Goal: Task Accomplishment & Management: Complete application form

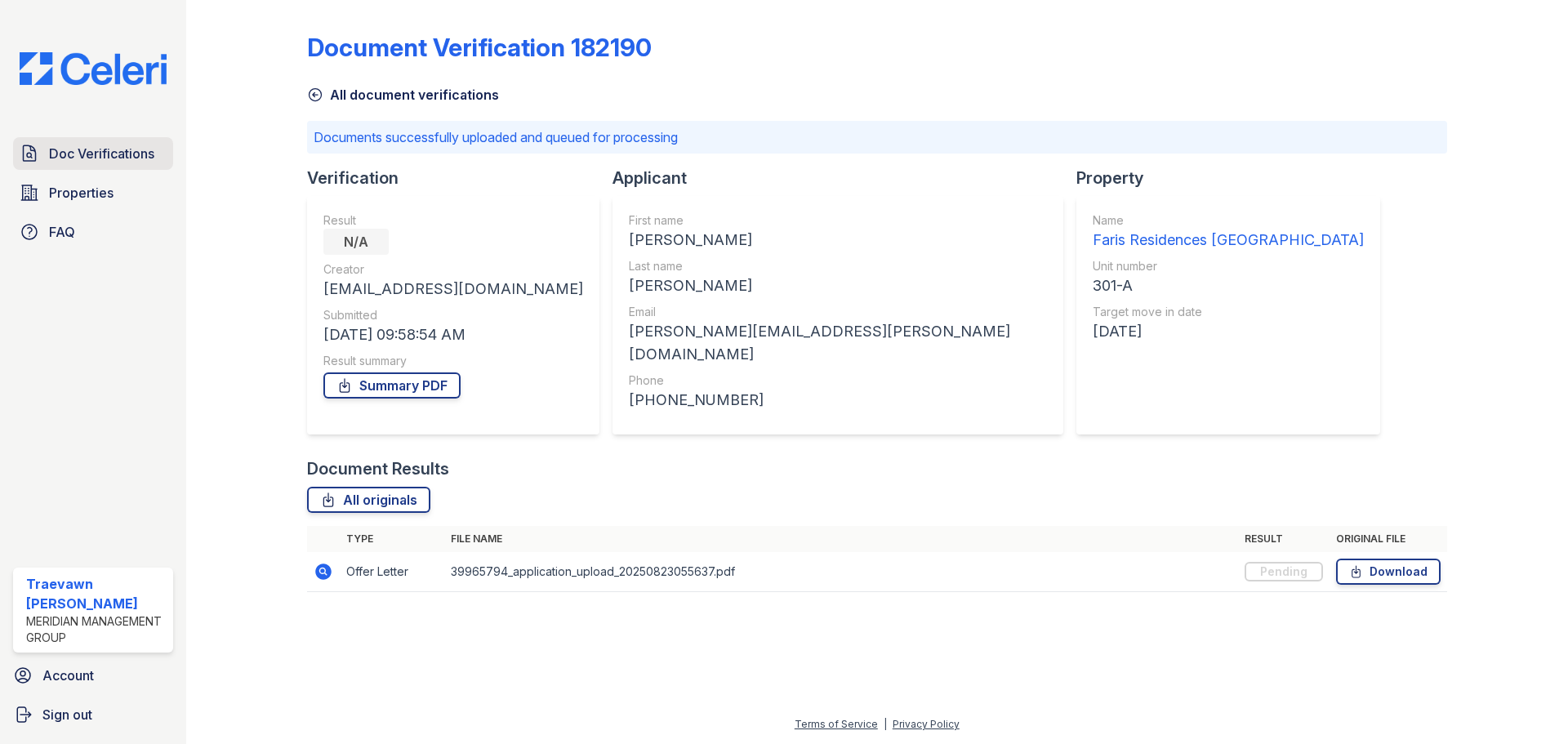
click at [93, 149] on span "Doc Verifications" at bounding box center [102, 153] width 106 height 19
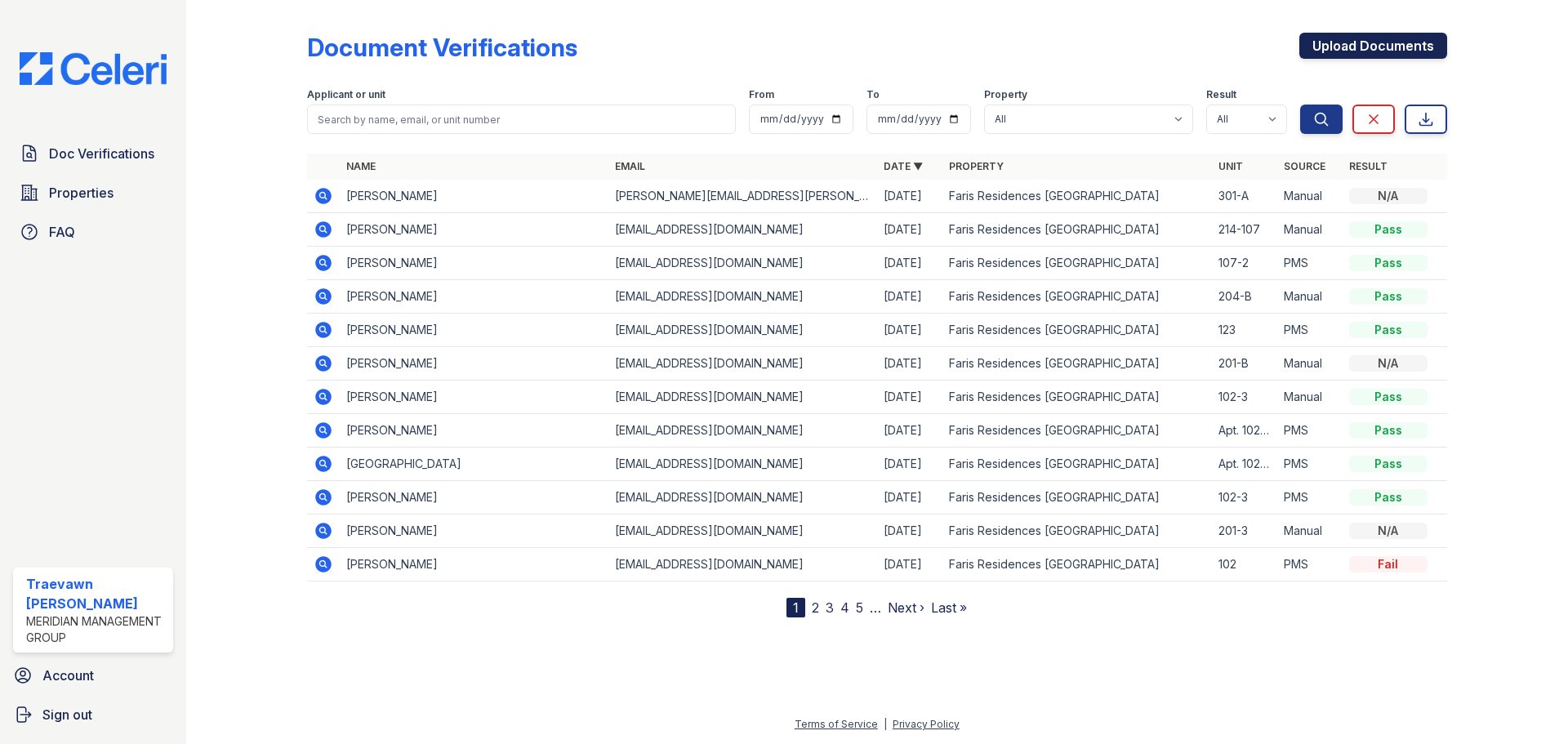
click at [1350, 44] on link "Upload Documents" at bounding box center [1374, 45] width 148 height 26
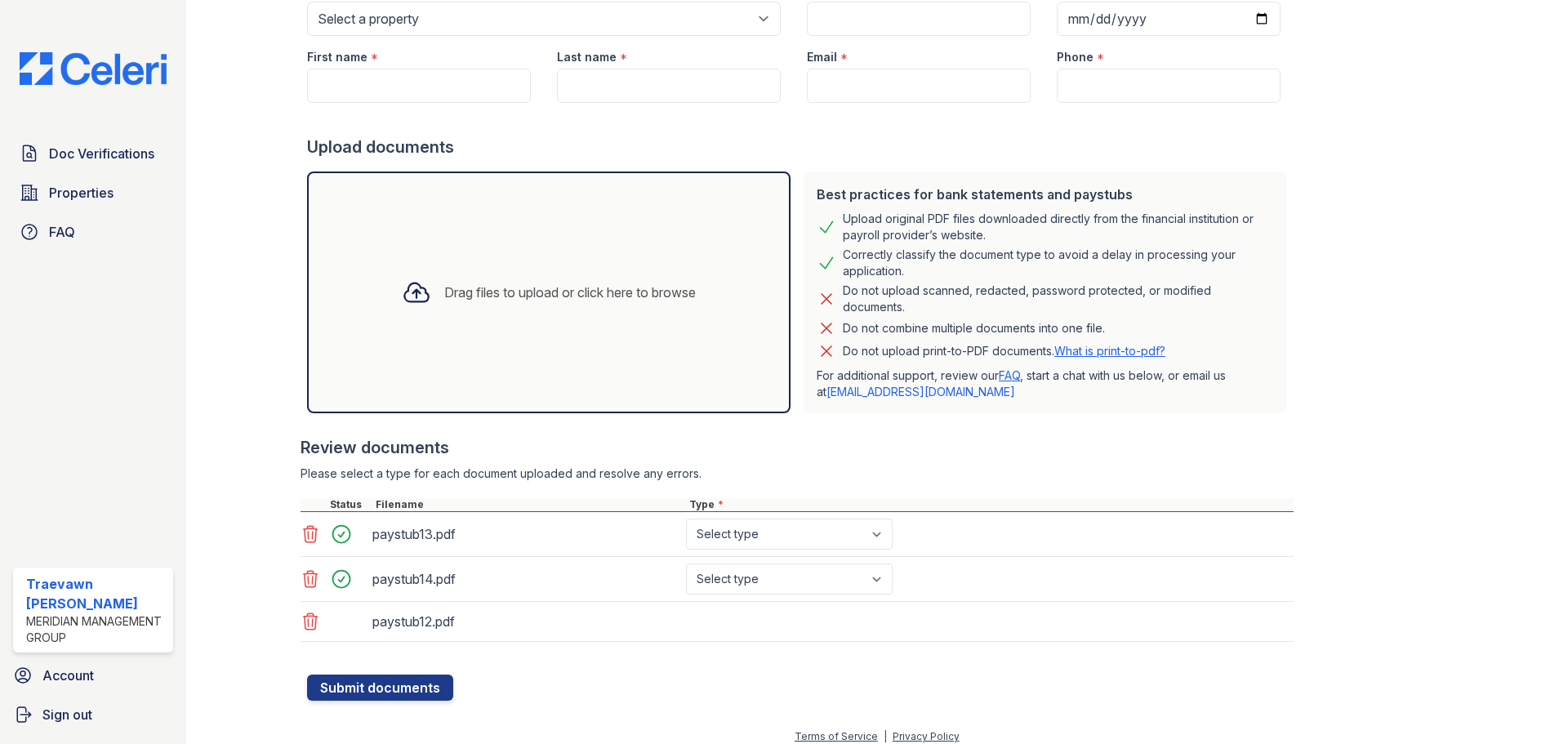
scroll to position [193, 0]
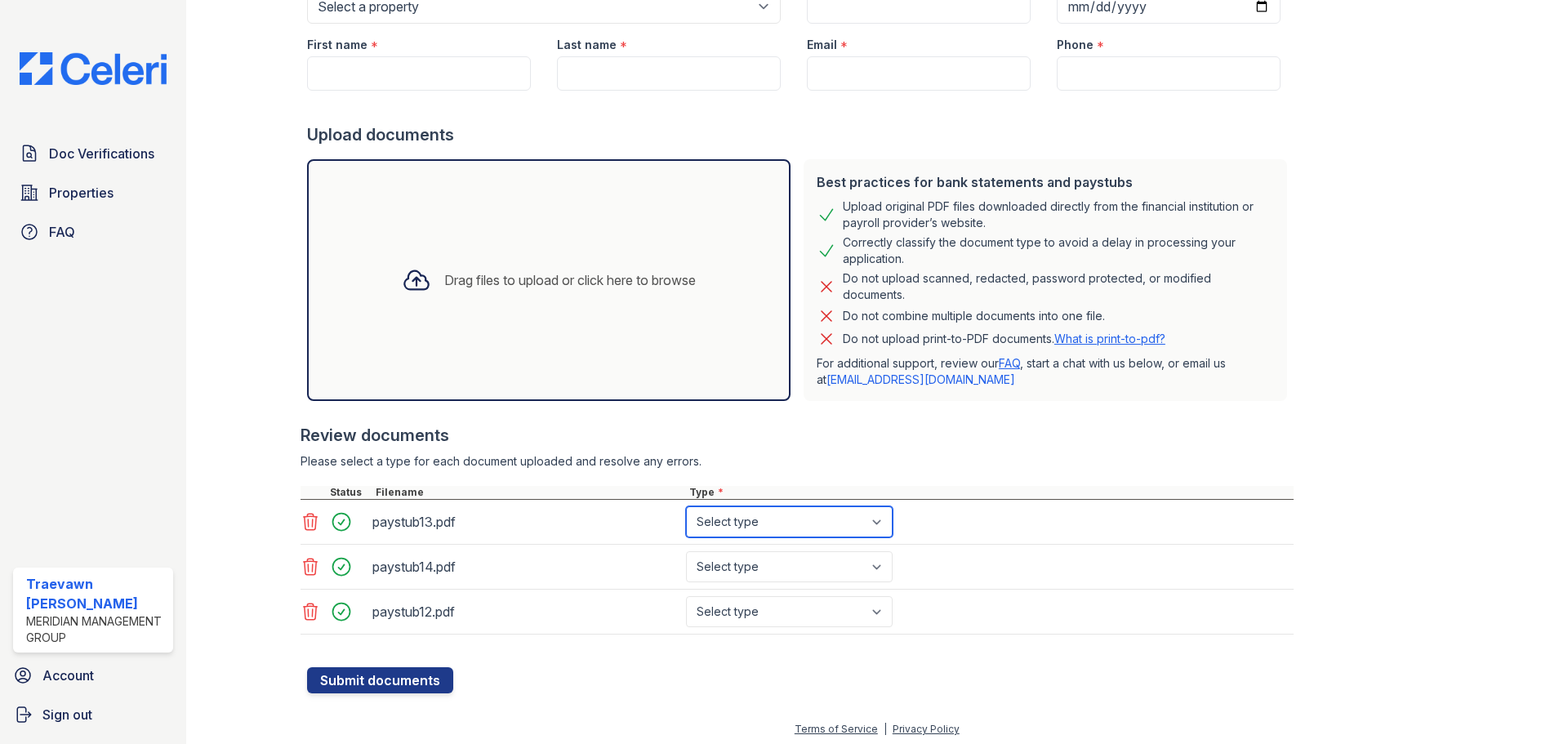
click at [738, 515] on select "Select type Paystub Bank Statement Offer Letter Tax Documents Benefit Award Let…" at bounding box center [789, 522] width 206 height 31
select select "paystub"
click at [686, 506] on select "Select type Paystub Bank Statement Offer Letter Tax Documents Benefit Award Let…" at bounding box center [789, 522] width 206 height 31
click at [753, 562] on select "Select type Paystub Bank Statement Offer Letter Tax Documents Benefit Award Let…" at bounding box center [789, 566] width 206 height 31
select select "paystub"
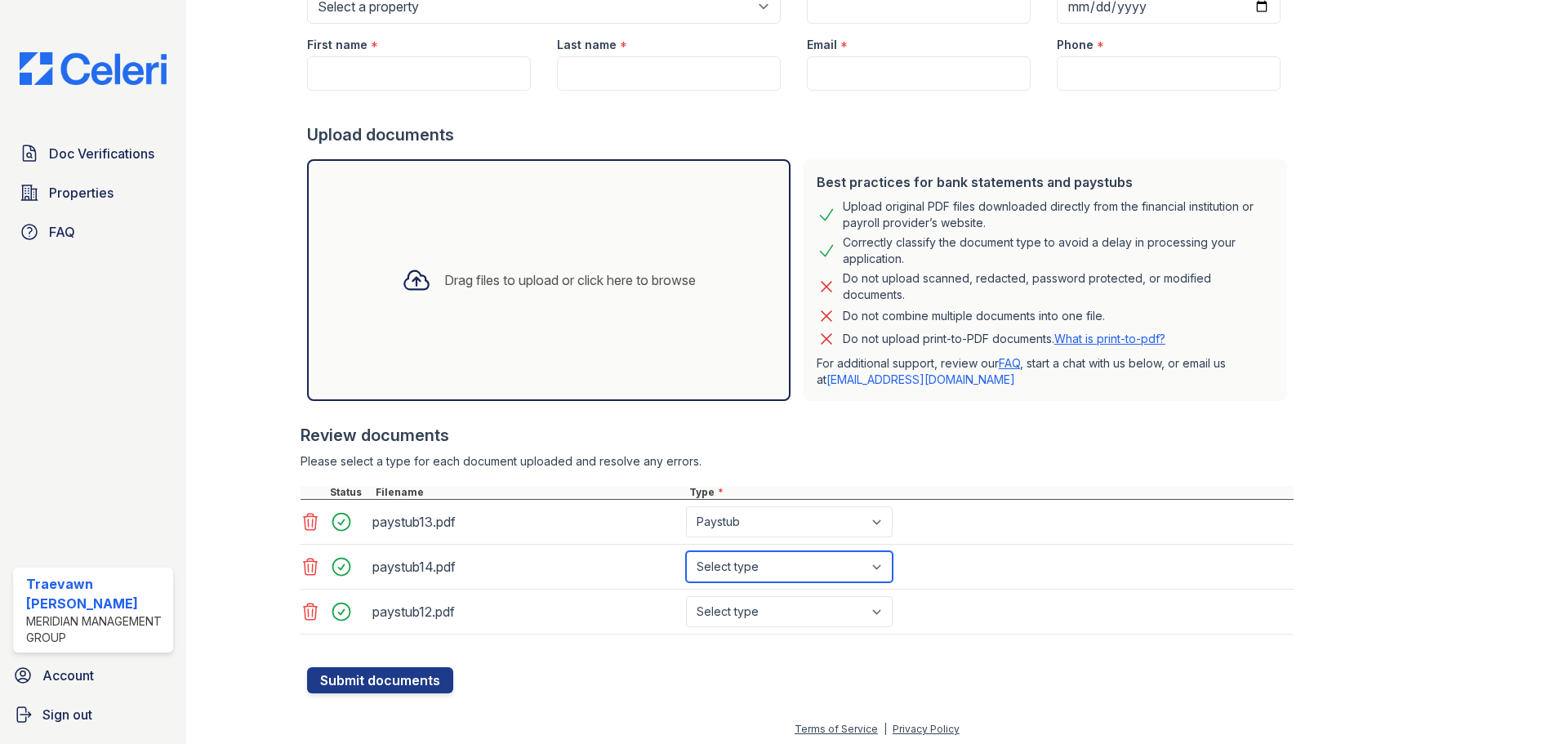
click at [686, 551] on select "Select type Paystub Bank Statement Offer Letter Tax Documents Benefit Award Let…" at bounding box center [789, 566] width 206 height 31
click at [754, 611] on select "Select type Paystub Bank Statement Offer Letter Tax Documents Benefit Award Let…" at bounding box center [789, 612] width 206 height 31
select select "paystub"
click at [686, 596] on select "Select type Paystub Bank Statement Offer Letter Tax Documents Benefit Award Let…" at bounding box center [789, 612] width 206 height 31
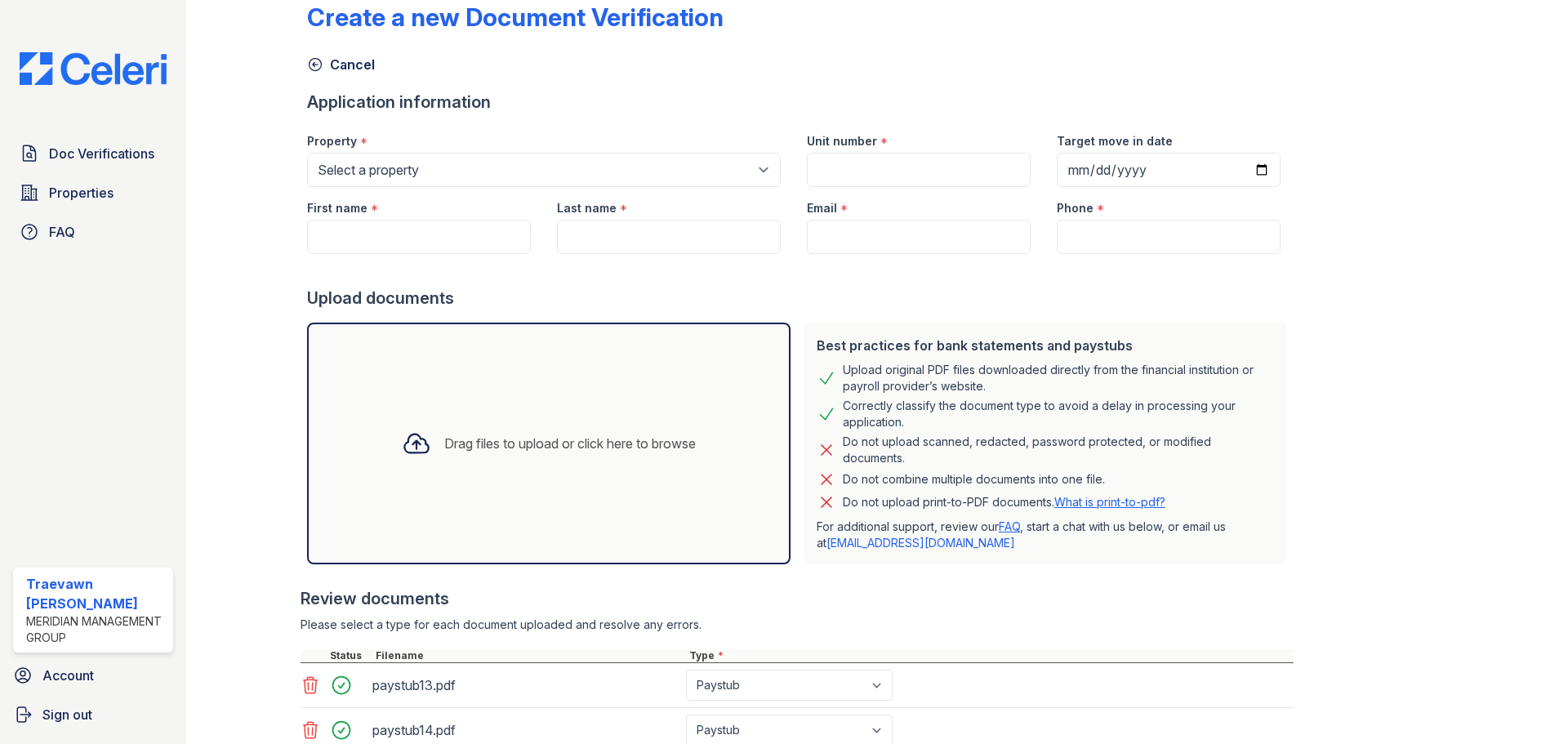
scroll to position [0, 0]
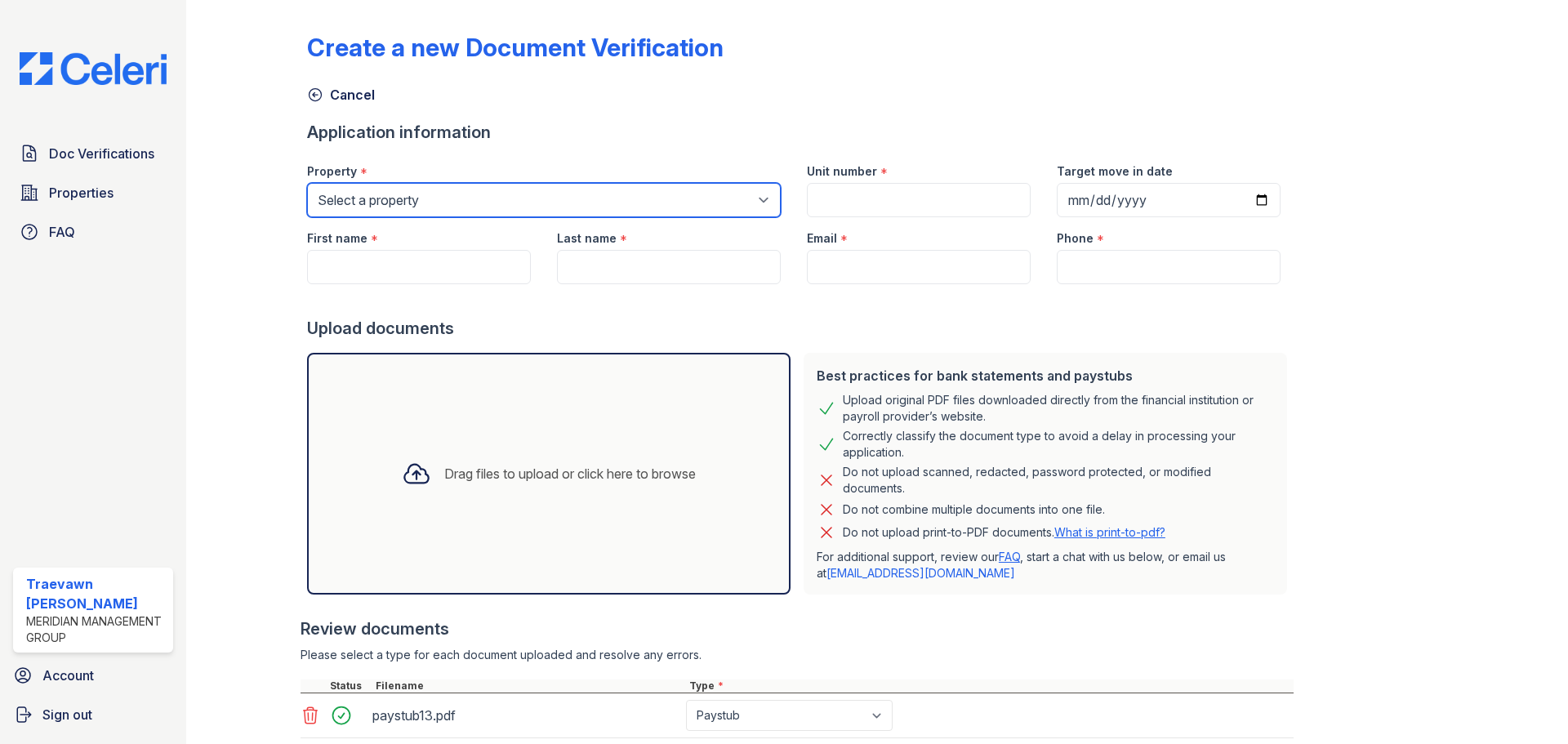
click at [499, 193] on select "Select a property Faris Residences [GEOGRAPHIC_DATA] [GEOGRAPHIC_DATA]" at bounding box center [544, 200] width 474 height 34
select select "650"
click at [307, 183] on select "Select a property Faris Residences [GEOGRAPHIC_DATA] [GEOGRAPHIC_DATA]" at bounding box center [544, 200] width 474 height 34
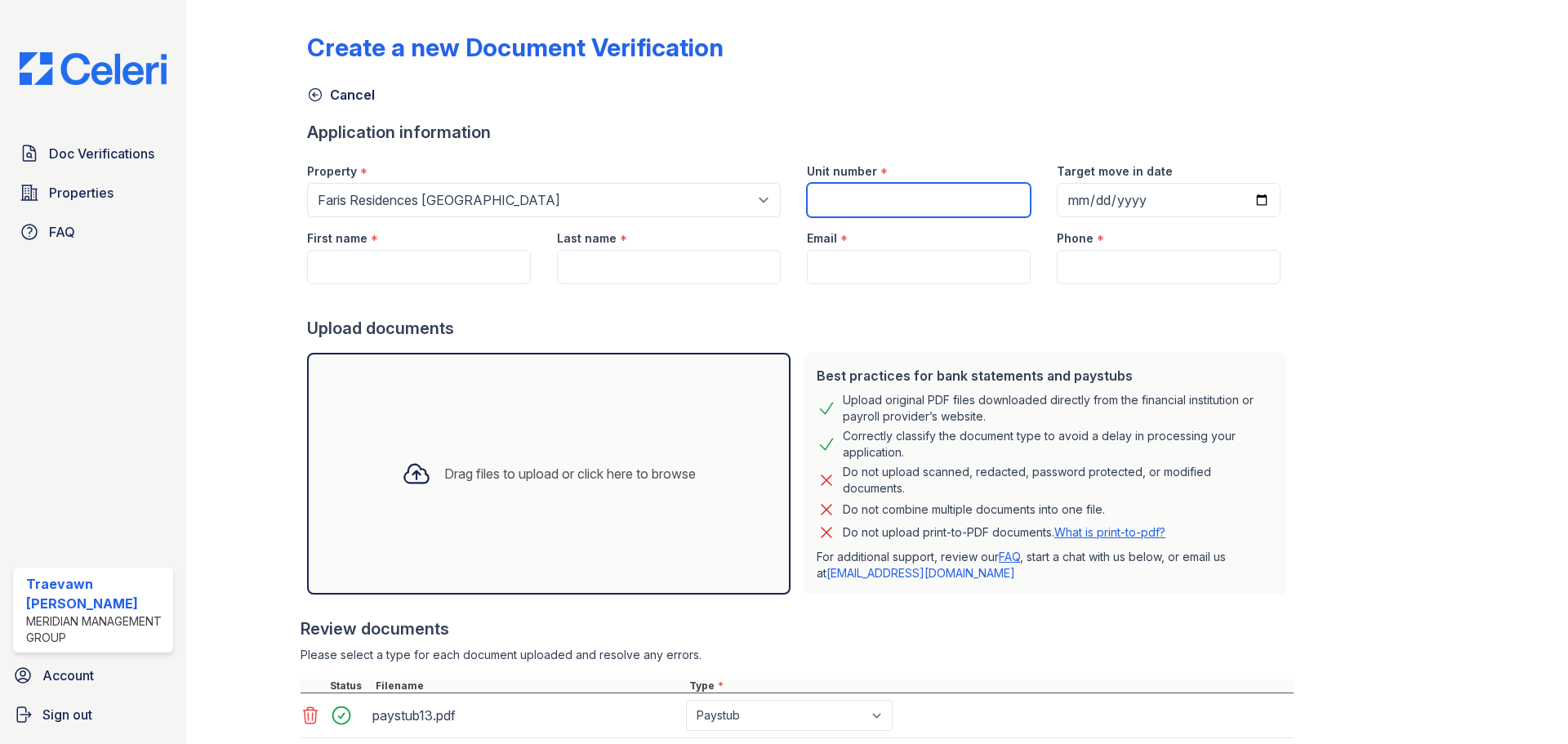
click at [884, 197] on input "Unit number" at bounding box center [919, 200] width 224 height 34
drag, startPoint x: 898, startPoint y: 195, endPoint x: 739, endPoint y: 205, distance: 159.3
click at [739, 205] on div "Property * Select a property Faris Residences [GEOGRAPHIC_DATA] [GEOGRAPHIC_DAT…" at bounding box center [794, 183] width 1000 height 67
type input "305-B"
click at [1095, 195] on input "Target move in date" at bounding box center [1169, 200] width 224 height 34
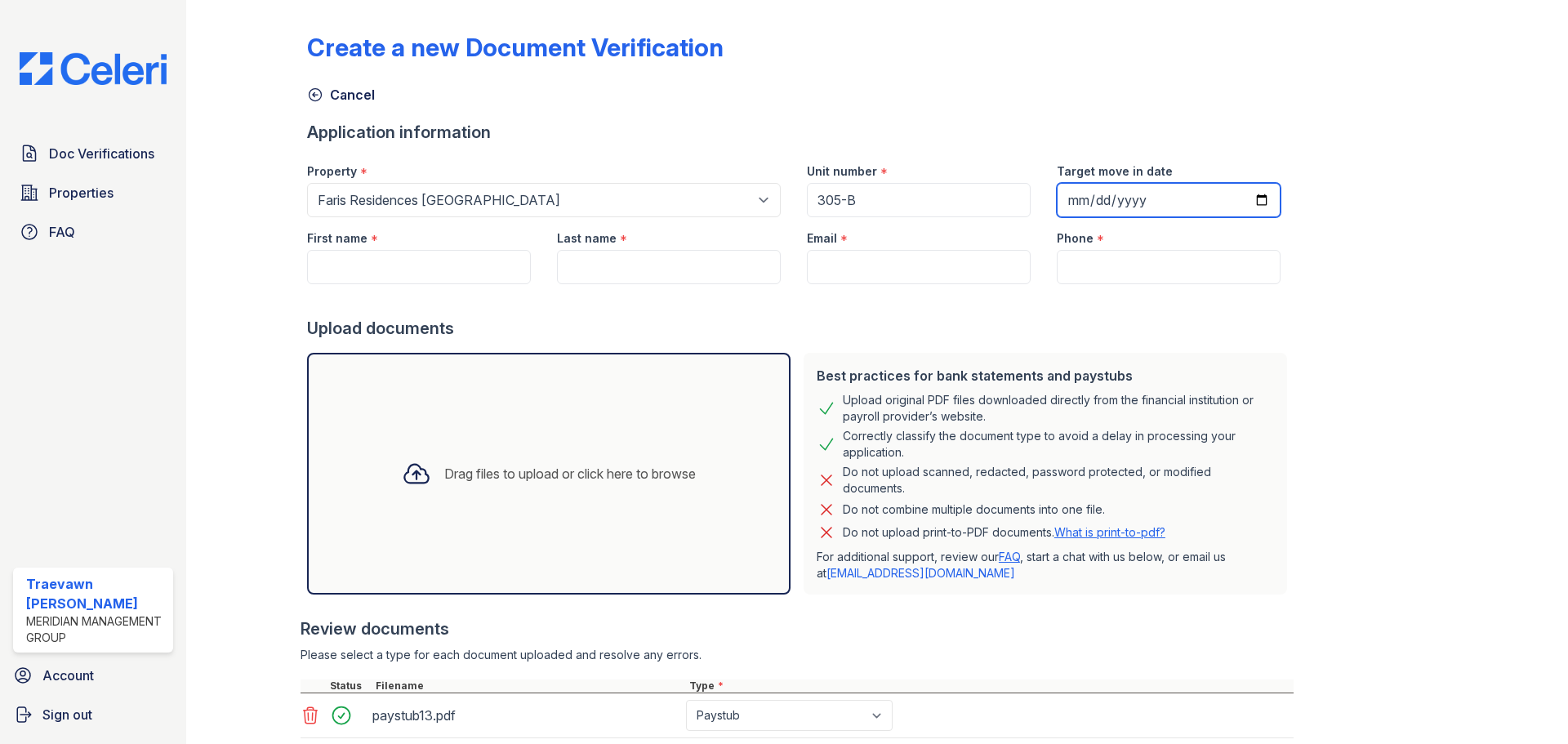
click at [1061, 197] on input "Target move in date" at bounding box center [1169, 200] width 224 height 34
type input "[DATE]"
drag, startPoint x: 1209, startPoint y: 294, endPoint x: 1220, endPoint y: 296, distance: 11.2
click at [1220, 295] on div at bounding box center [801, 300] width 987 height 32
click at [377, 257] on input "First name" at bounding box center [419, 267] width 224 height 34
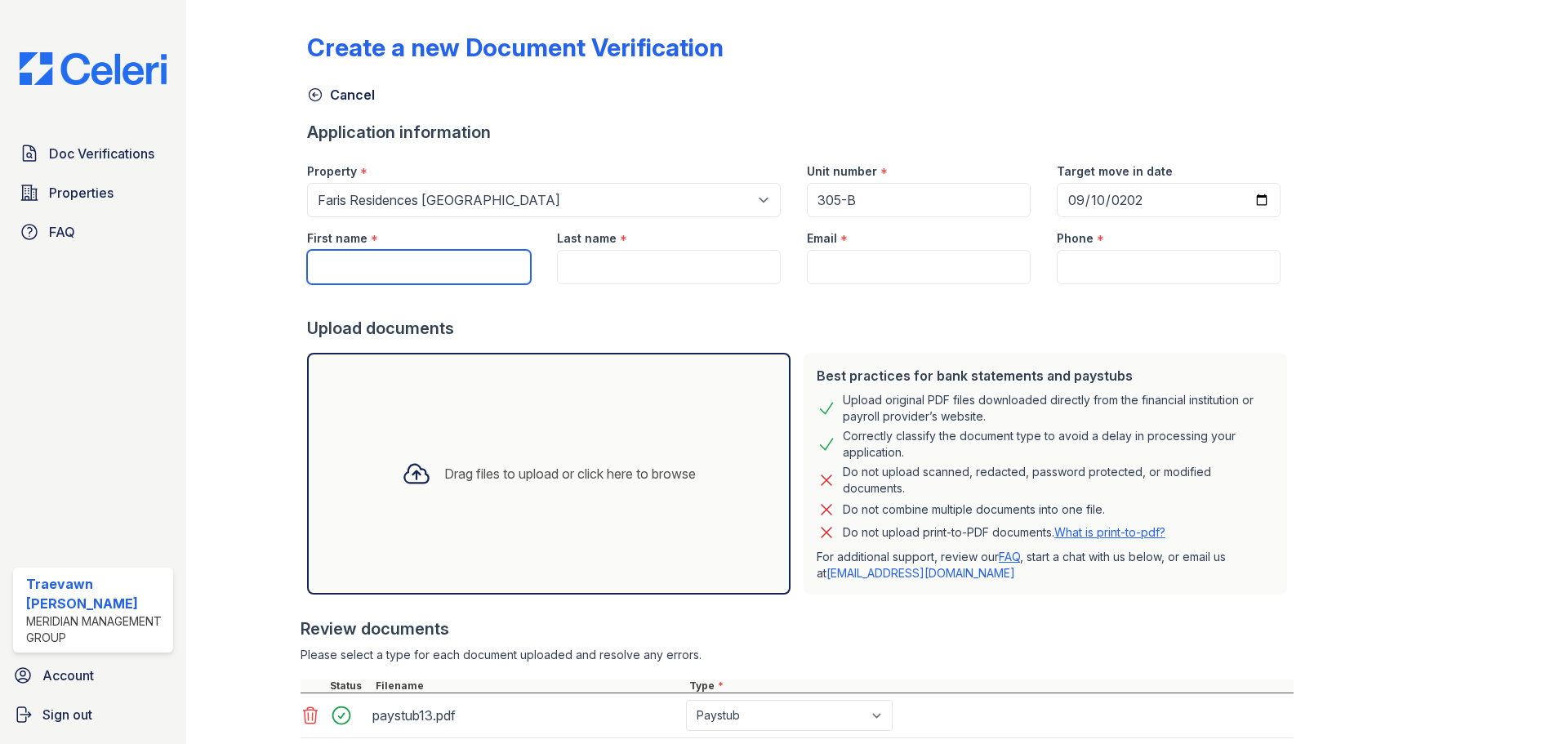
paste input "[PERSON_NAME]"
type input "[PERSON_NAME]"
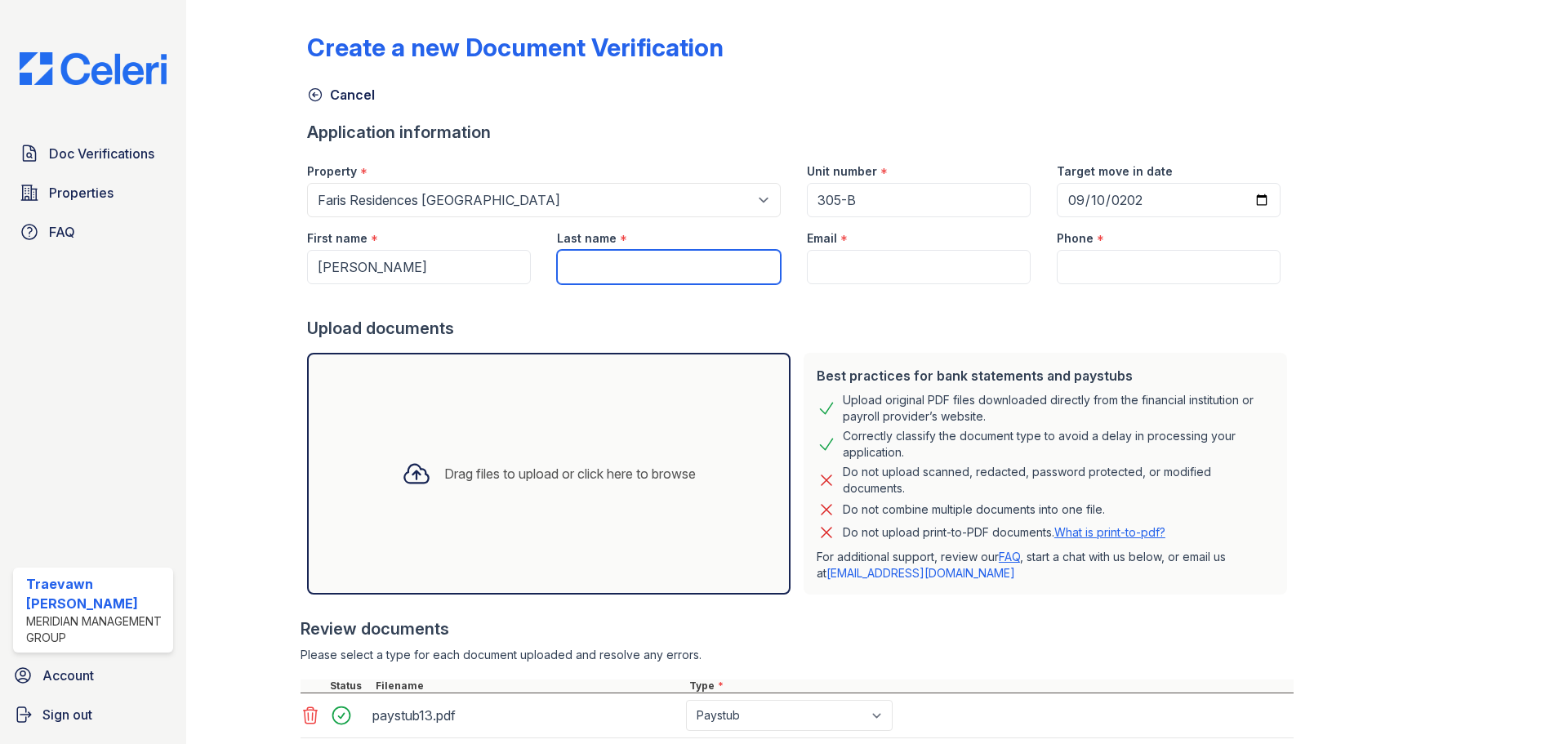
click at [593, 274] on input "Last name" at bounding box center [669, 267] width 224 height 34
paste input "[PERSON_NAME]"
type input "[PERSON_NAME]"
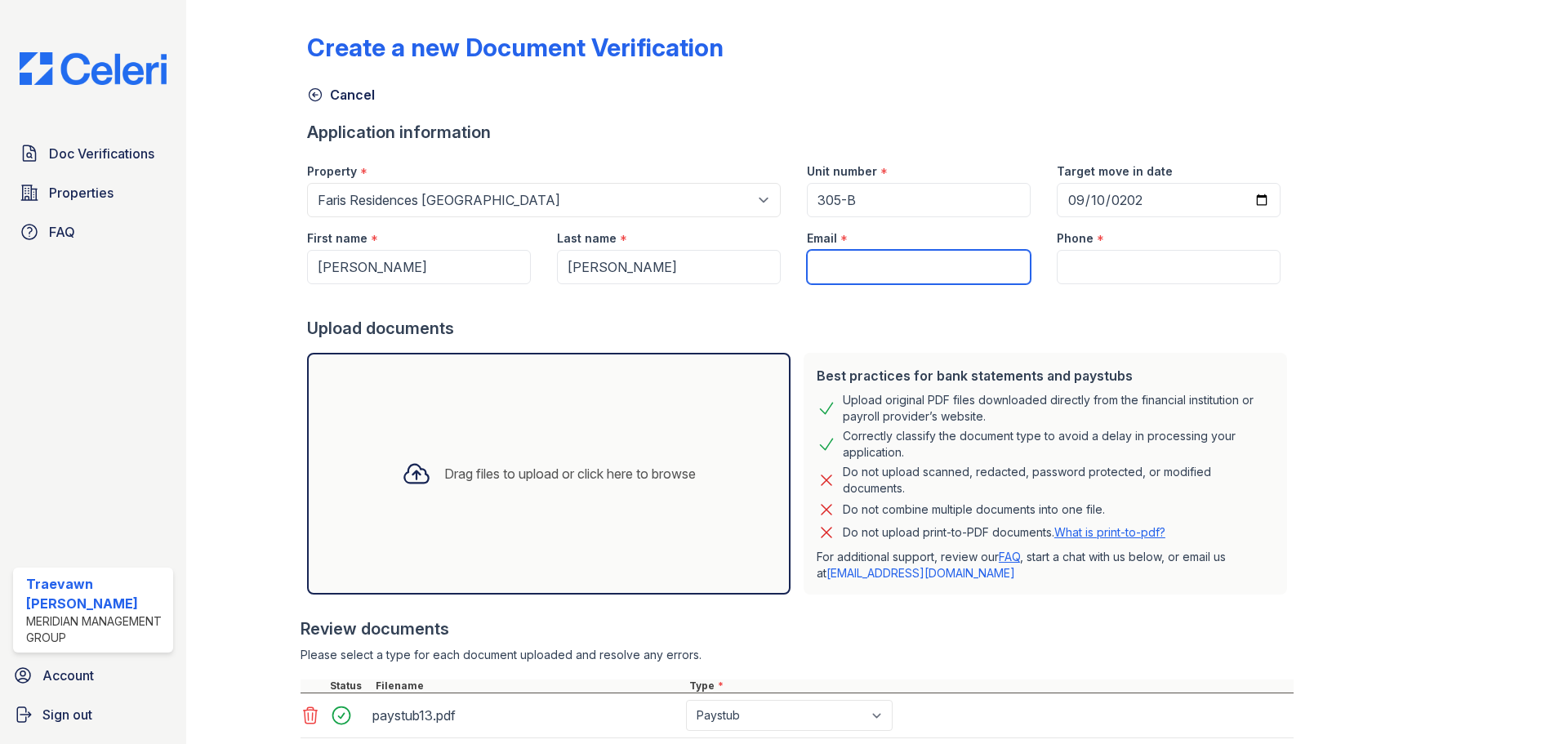
paste input "[EMAIL_ADDRESS][DOMAIN_NAME]"
type input "[EMAIL_ADDRESS][DOMAIN_NAME]"
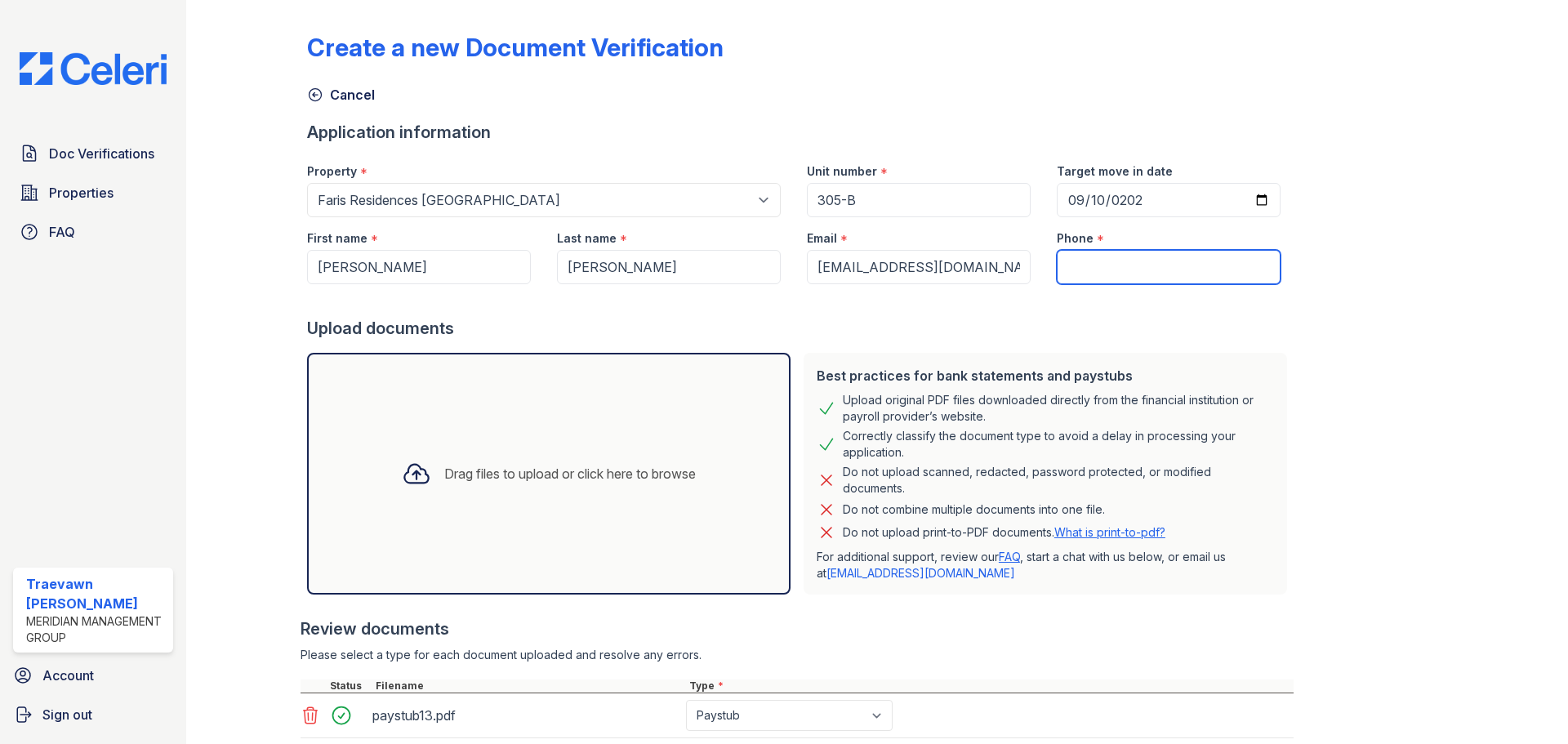
drag, startPoint x: 1113, startPoint y: 262, endPoint x: 1114, endPoint y: 270, distance: 8.1
click at [1113, 264] on input "Phone" at bounding box center [1169, 267] width 224 height 34
paste input "[PHONE_NUMBER]"
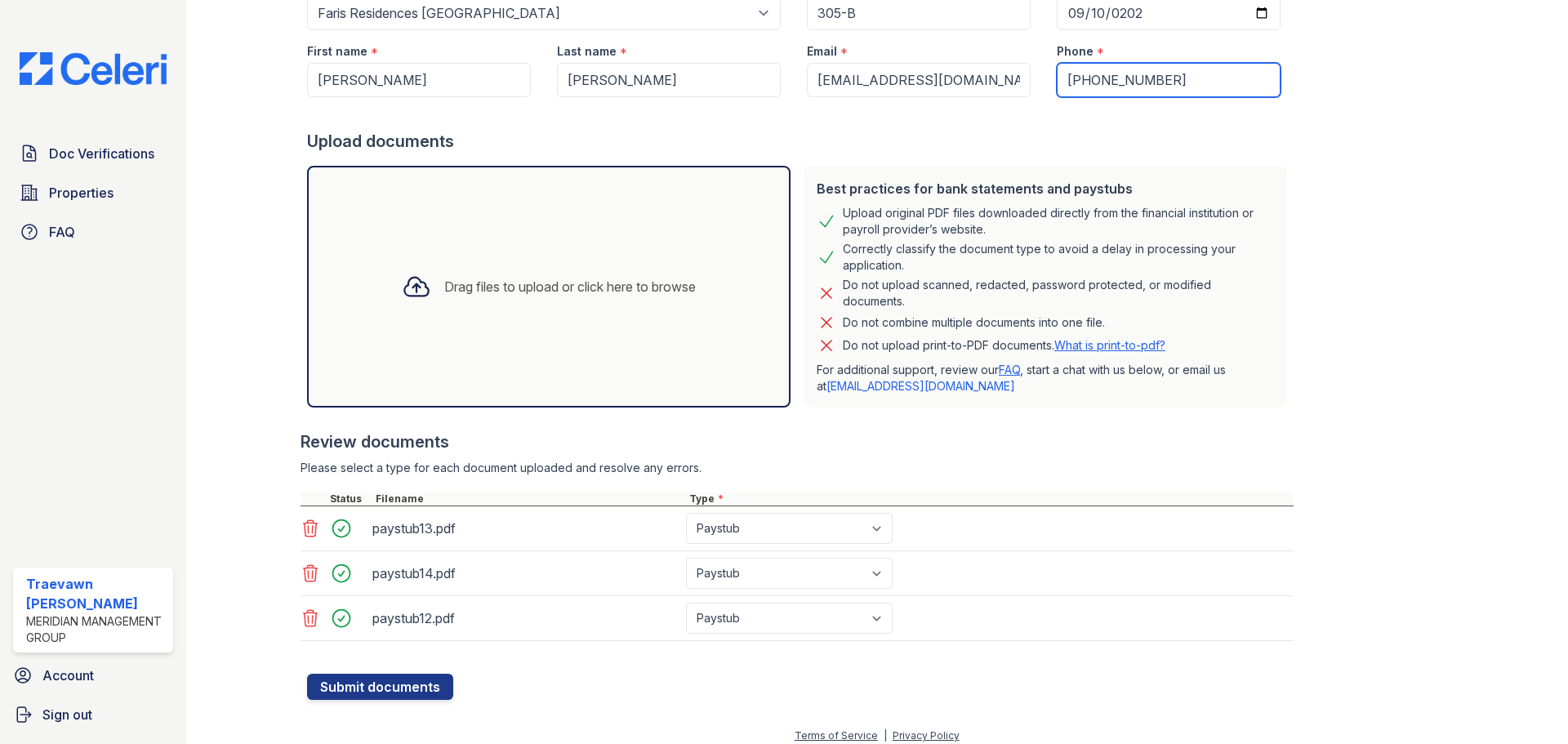
scroll to position [198, 0]
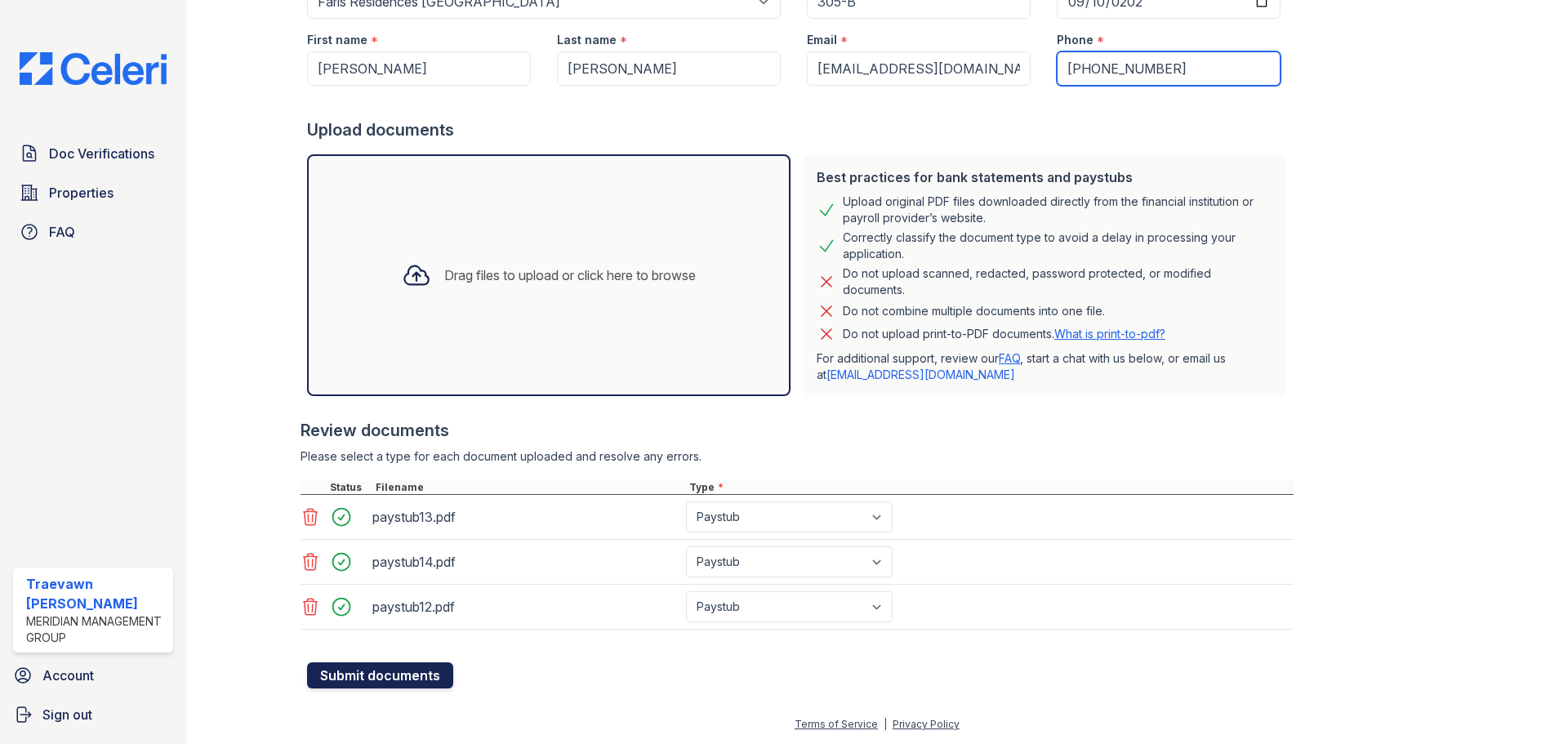
type input "[PHONE_NUMBER]"
click at [356, 676] on button "Submit documents" at bounding box center [380, 675] width 146 height 26
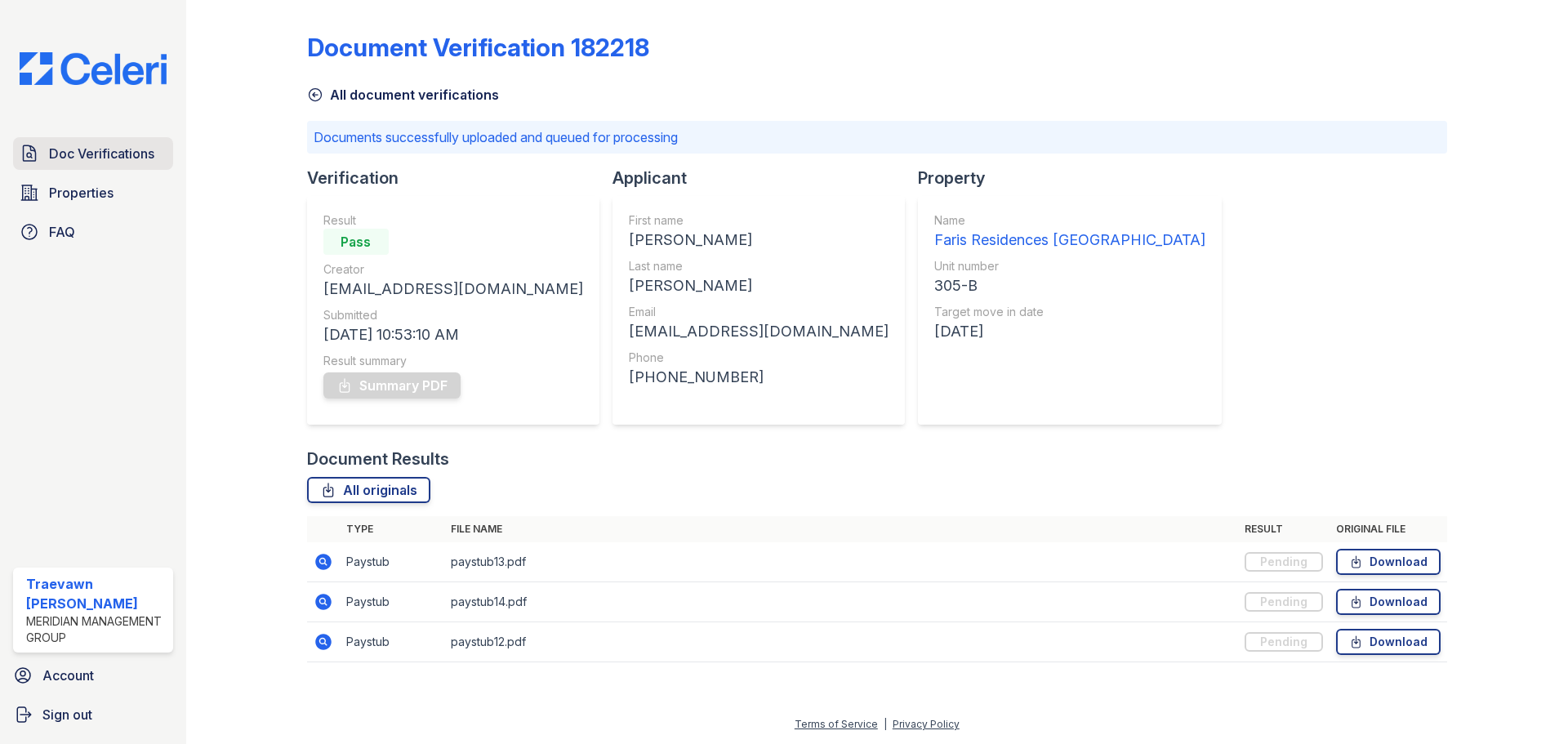
click at [70, 158] on span "Doc Verifications" at bounding box center [102, 153] width 106 height 19
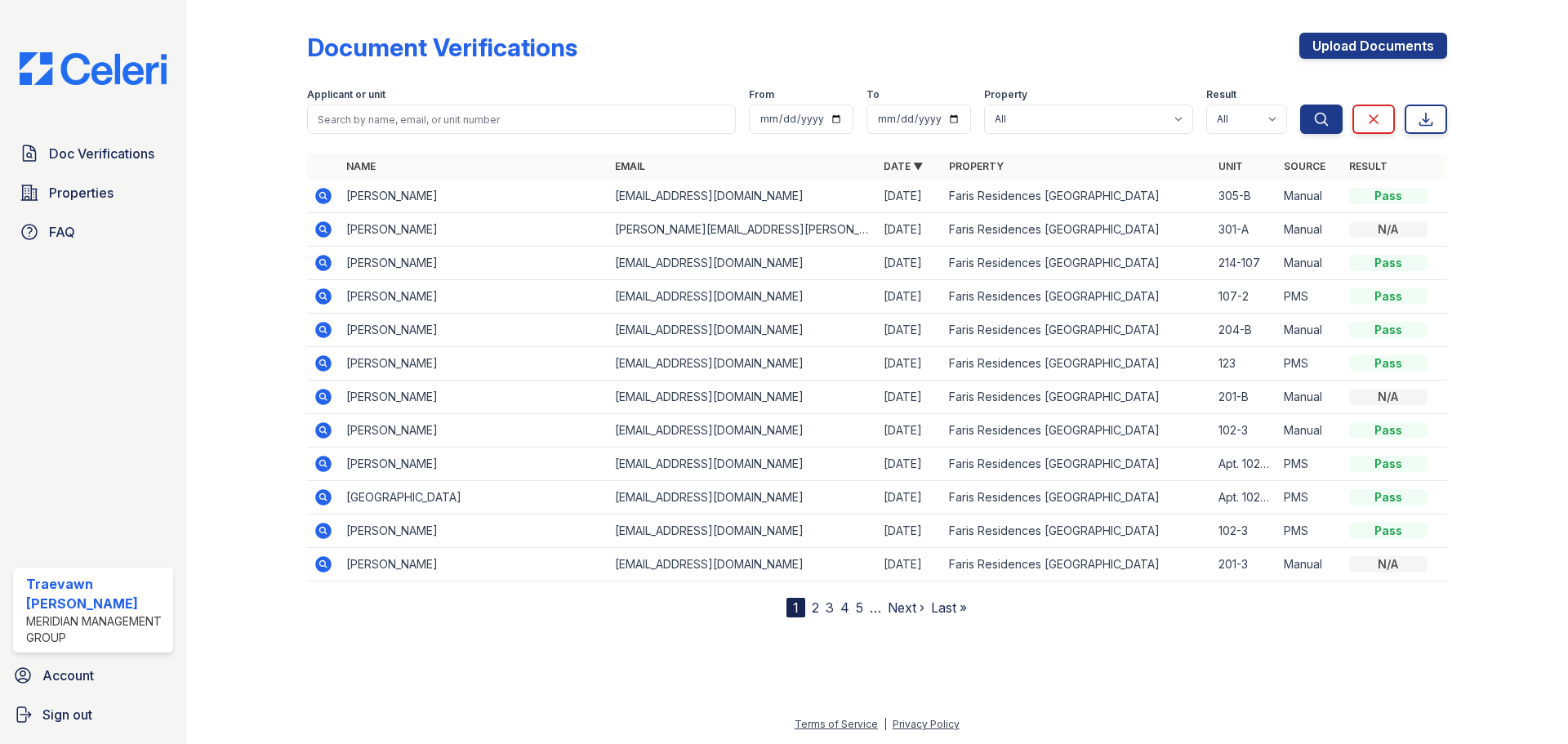
click at [321, 192] on icon at bounding box center [324, 196] width 17 height 17
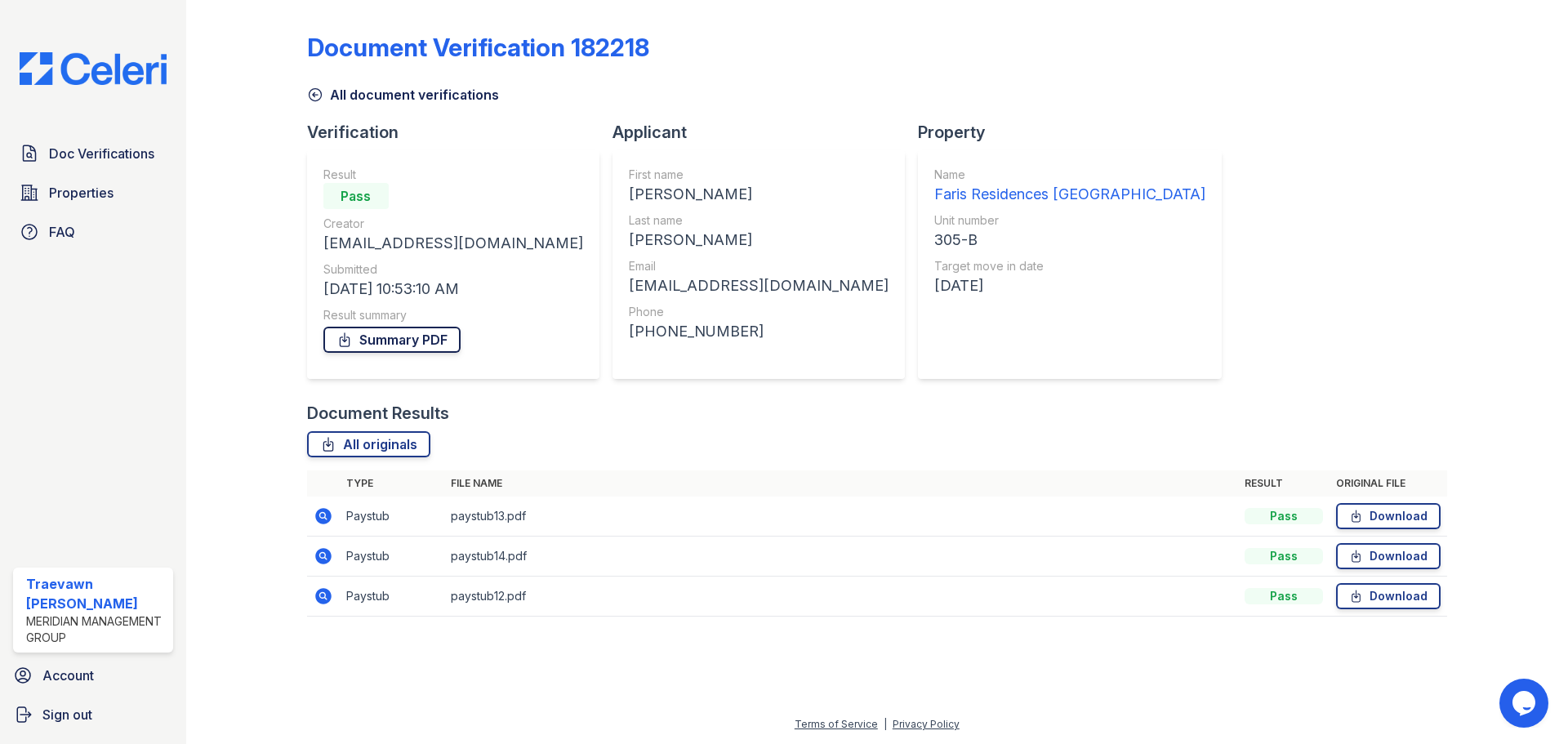
click at [423, 342] on link "Summary PDF" at bounding box center [392, 340] width 137 height 26
